Goal: Transaction & Acquisition: Download file/media

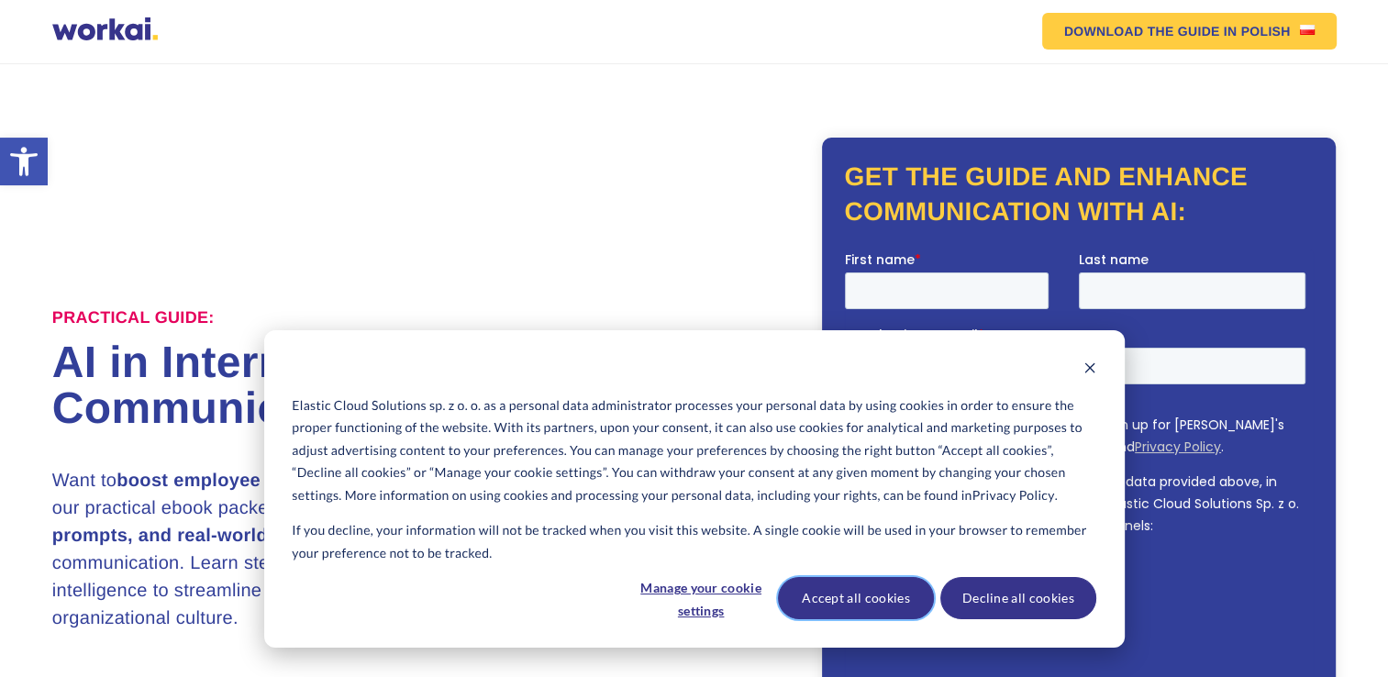
click at [879, 607] on button "Accept all cookies" at bounding box center [856, 598] width 156 height 42
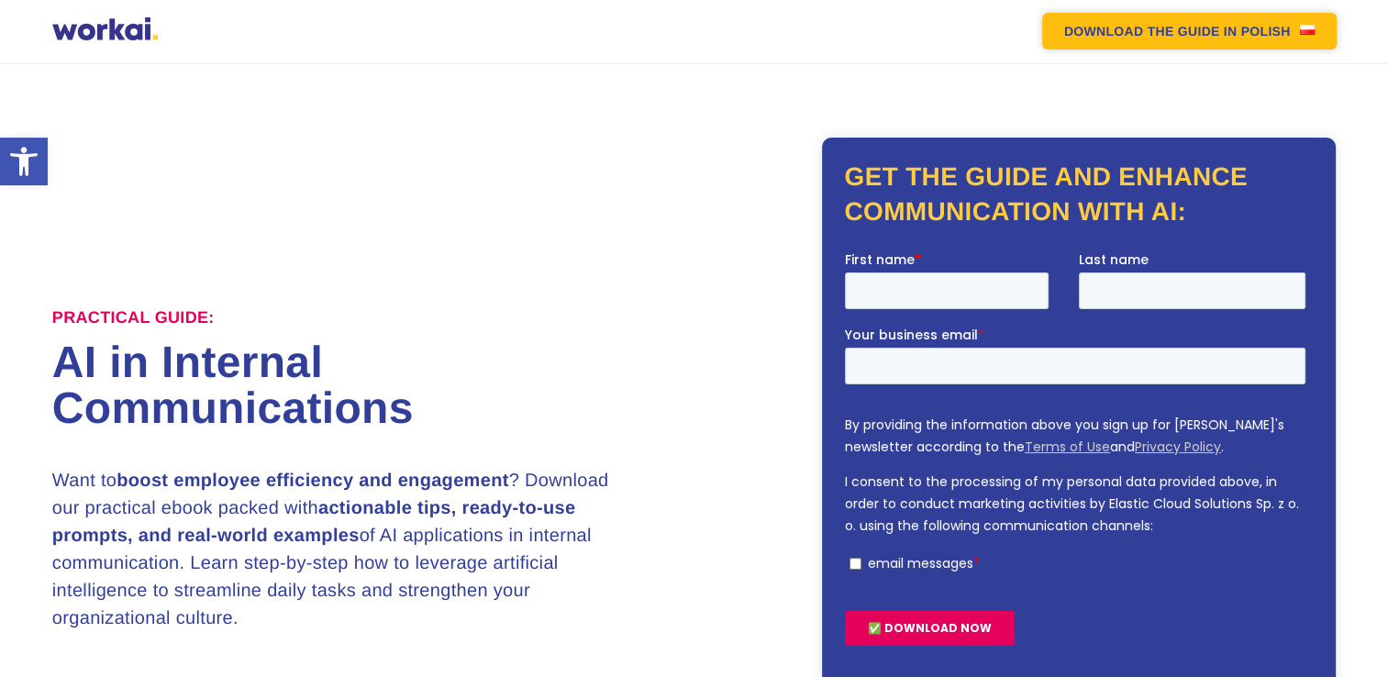
click at [1148, 28] on em "DOWNLOAD THE GUIDE" at bounding box center [1142, 31] width 156 height 13
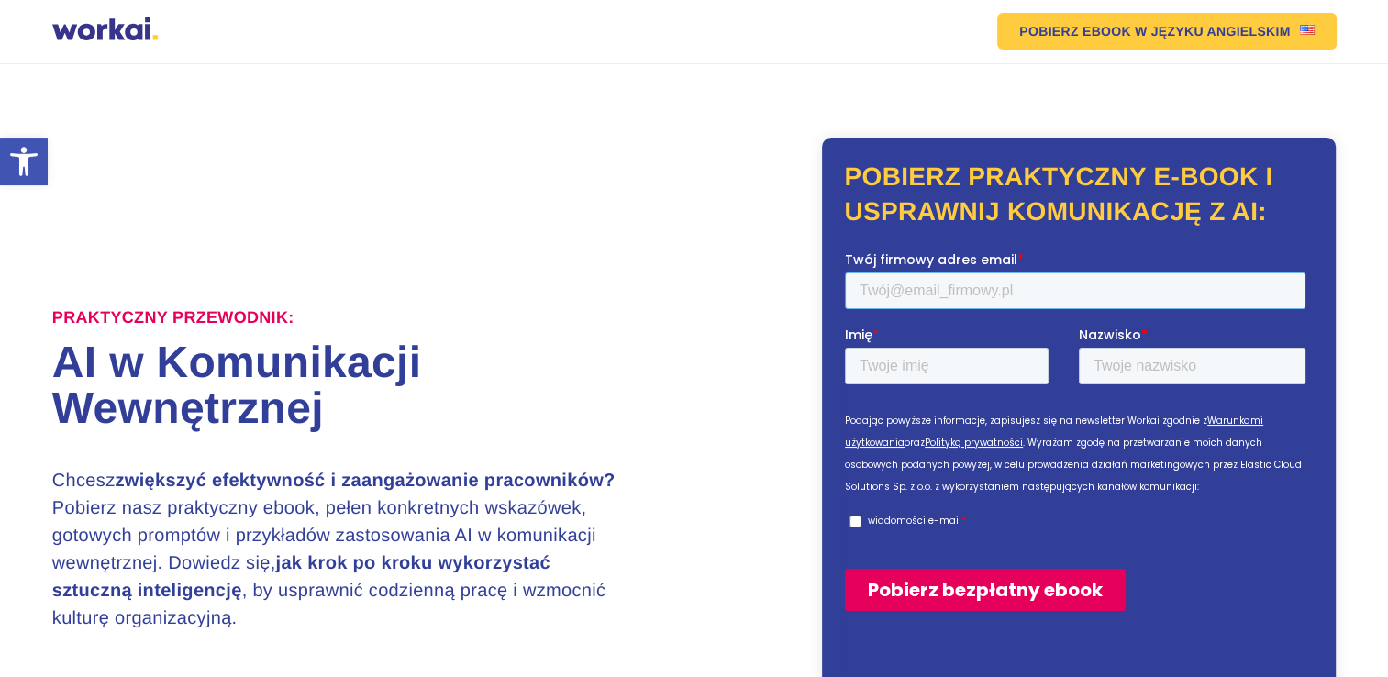
click at [993, 295] on input "Twój firmowy adres email *" at bounding box center [1075, 290] width 460 height 37
type input "[PERSON_NAME][EMAIL_ADDRESS][PERSON_NAME][DOMAIN_NAME]"
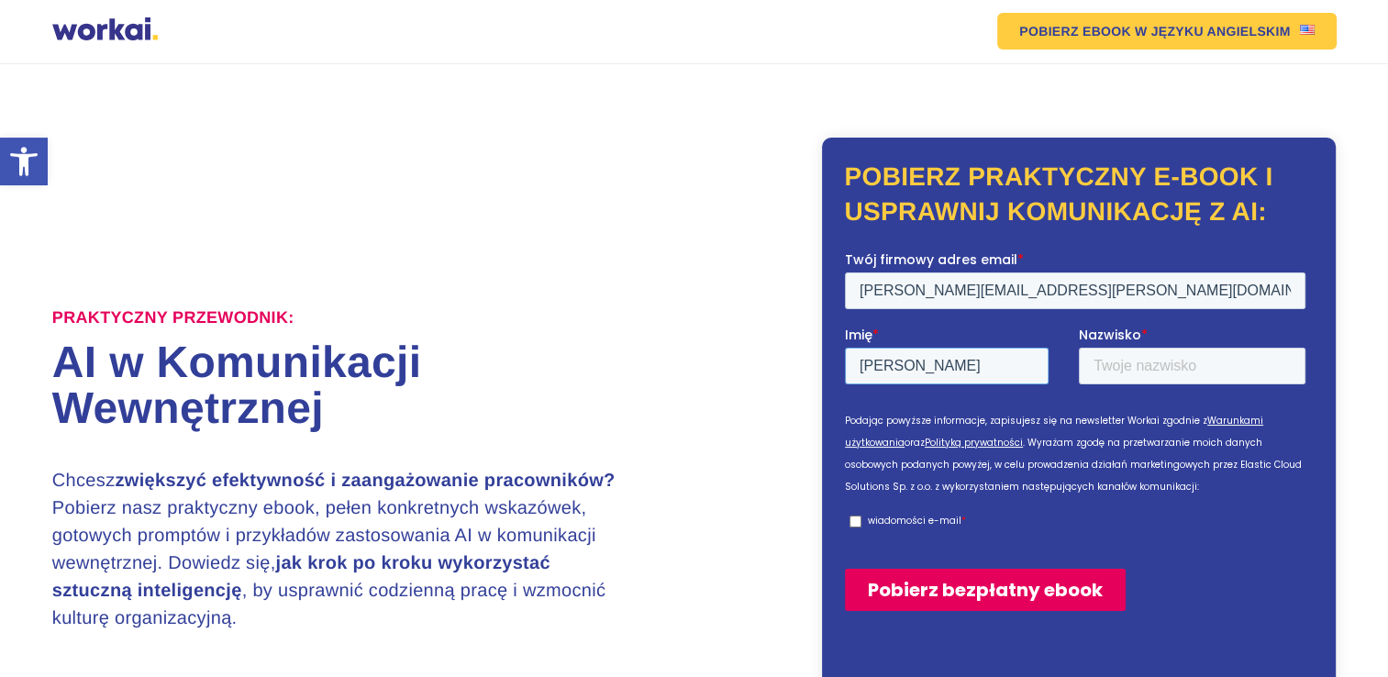
type input "Bohdan"
type input "Tyczynski"
click at [869, 523] on p "wiadomości e-mail" at bounding box center [915, 521] width 94 height 14
click at [861, 523] on input "wiadomości e-mail *" at bounding box center [855, 521] width 12 height 12
checkbox input "true"
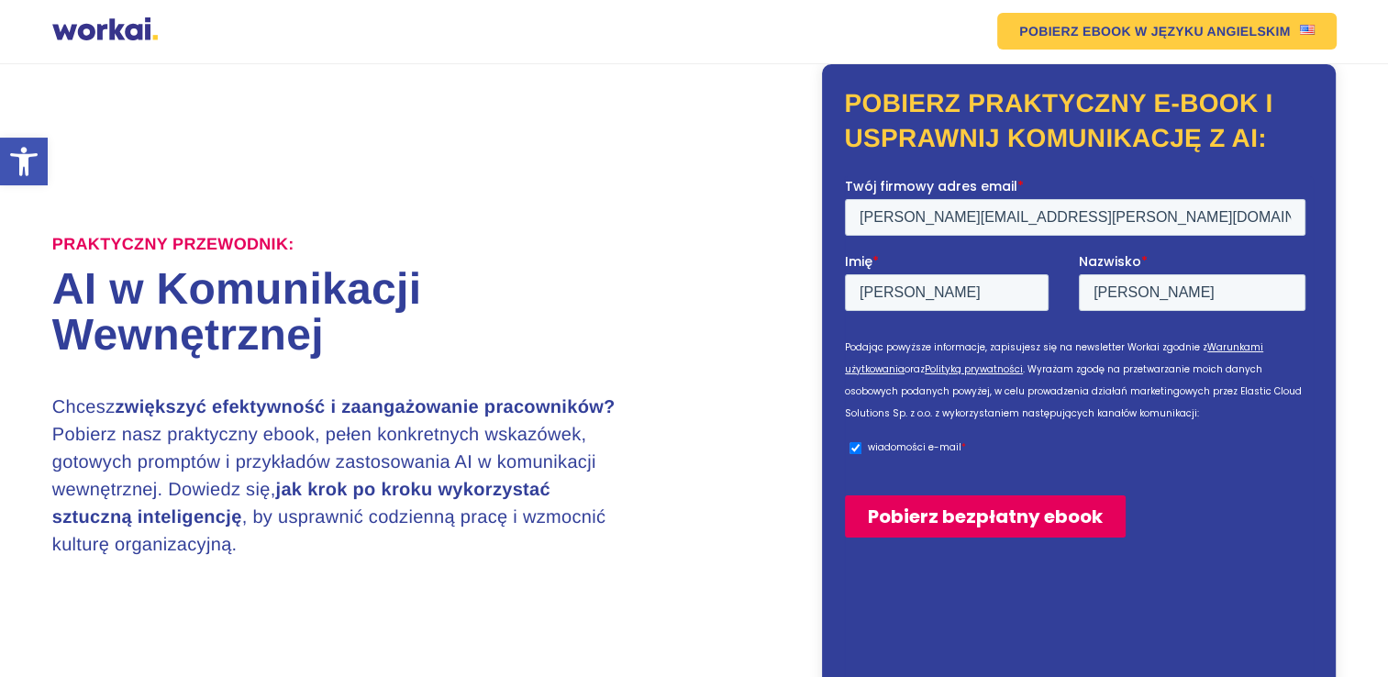
scroll to position [183, 0]
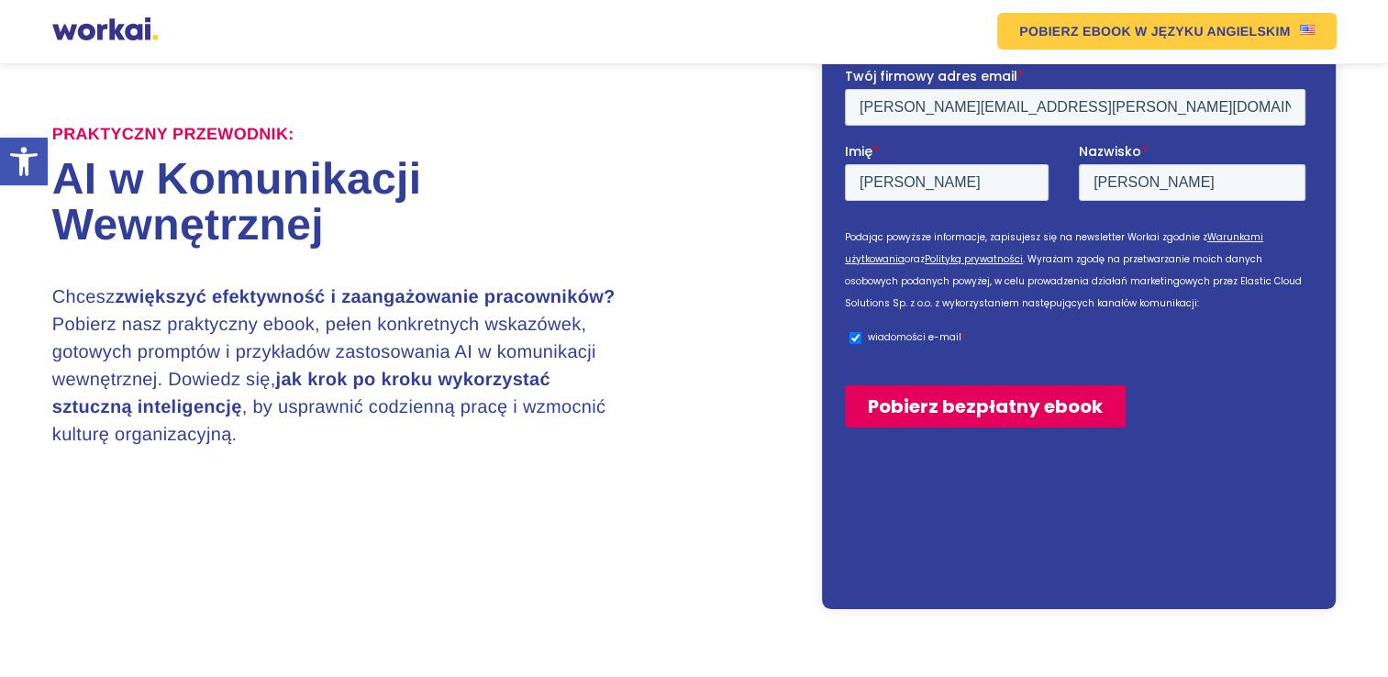
click at [970, 412] on input "Pobierz bezpłatny ebook" at bounding box center [985, 406] width 281 height 42
